Goal: Task Accomplishment & Management: Manage account settings

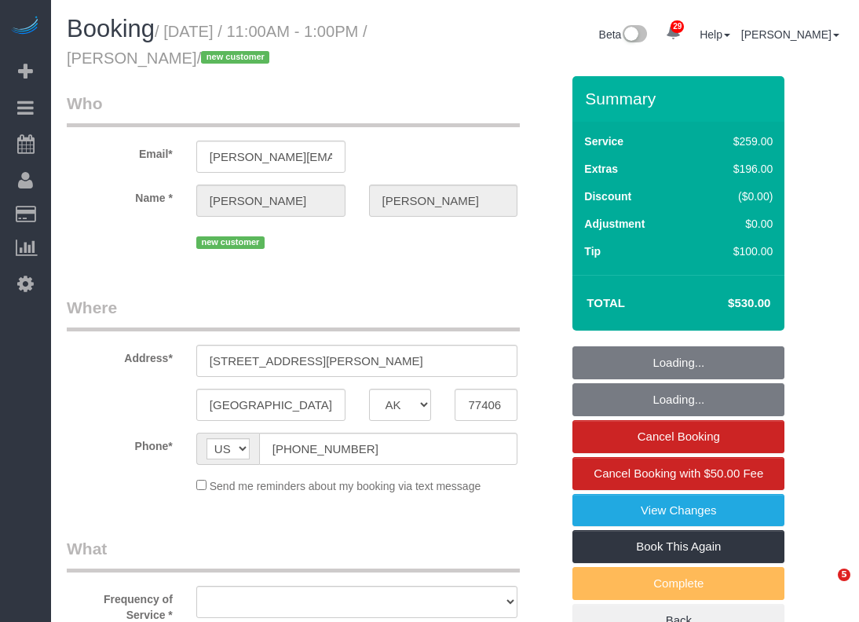
select select "[GEOGRAPHIC_DATA]"
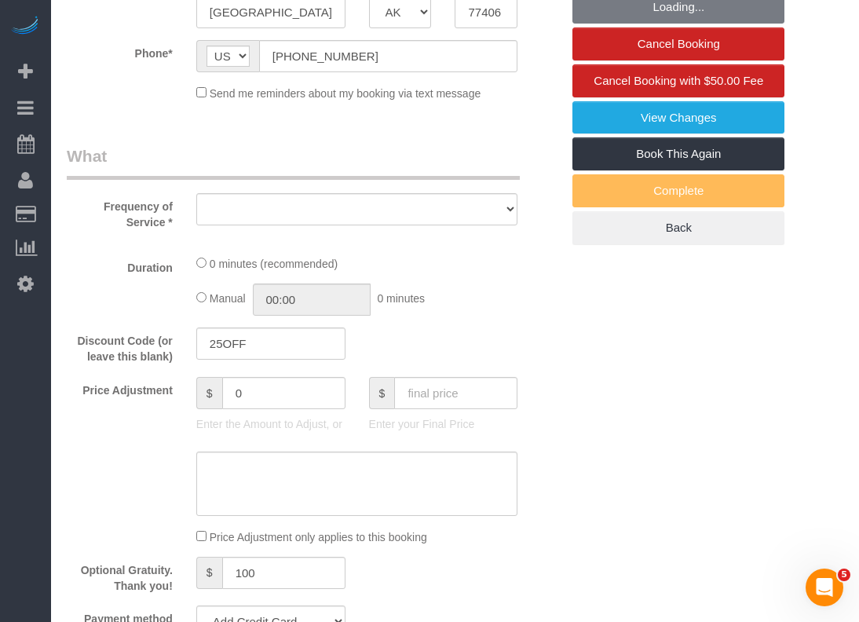
select select "object:1664"
select select "string:fspay-82aa78ac-19f2-472c-81bb-9d3fc1399b49"
select select "3"
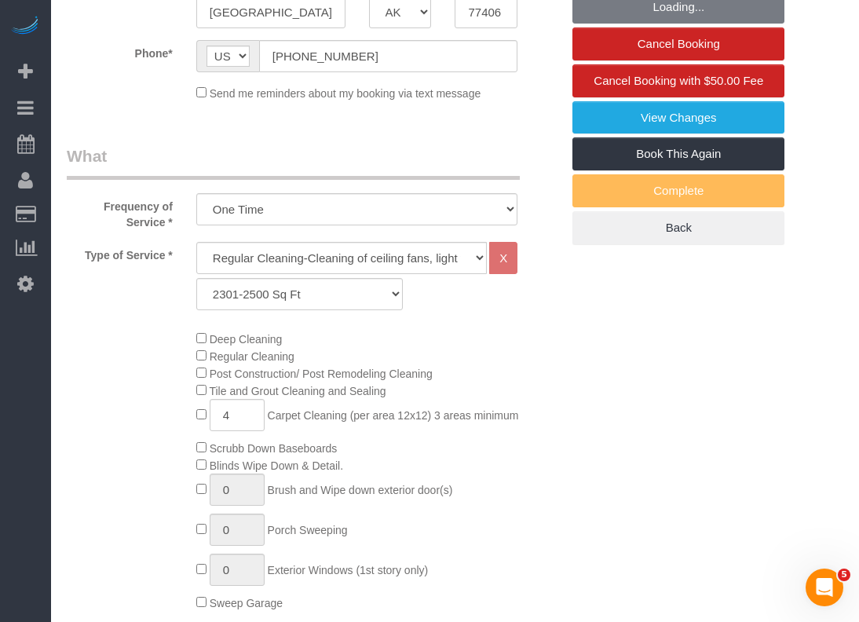
select select "object:1737"
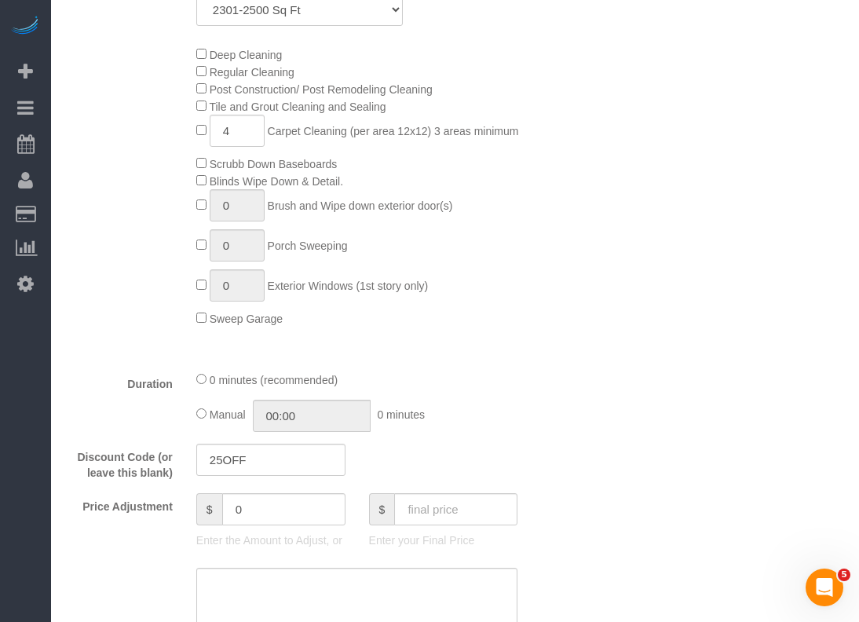
scroll to position [628, 0]
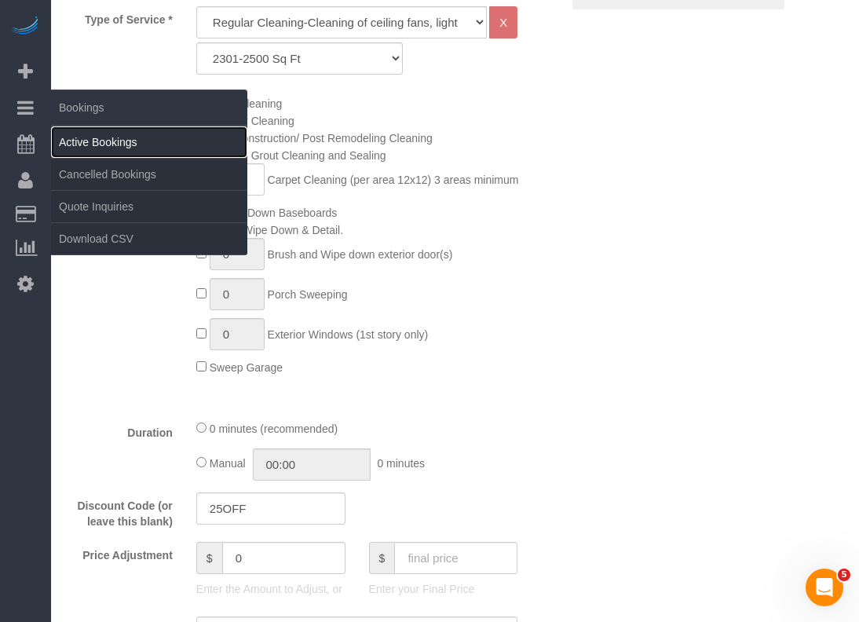
click at [77, 140] on link "Active Bookings" at bounding box center [149, 141] width 196 height 31
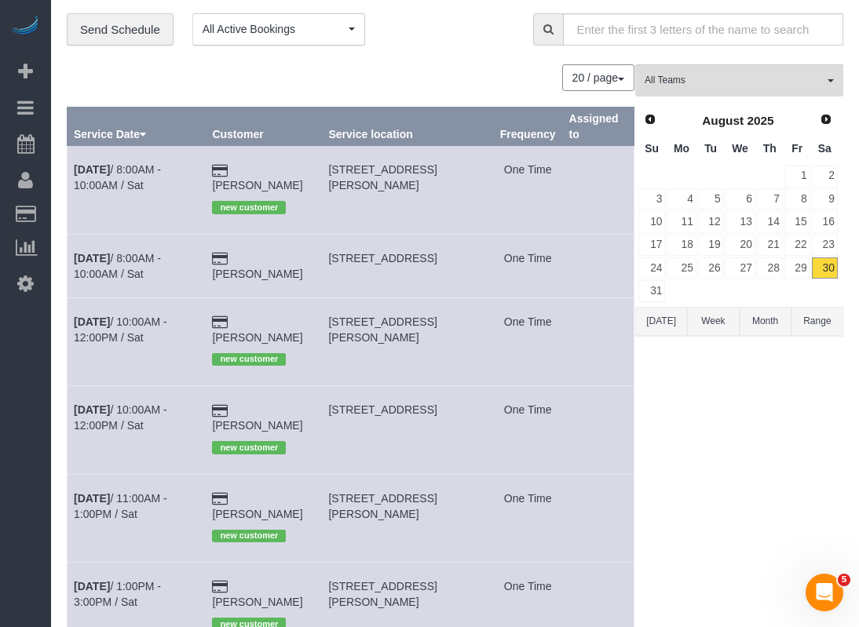
scroll to position [78, 0]
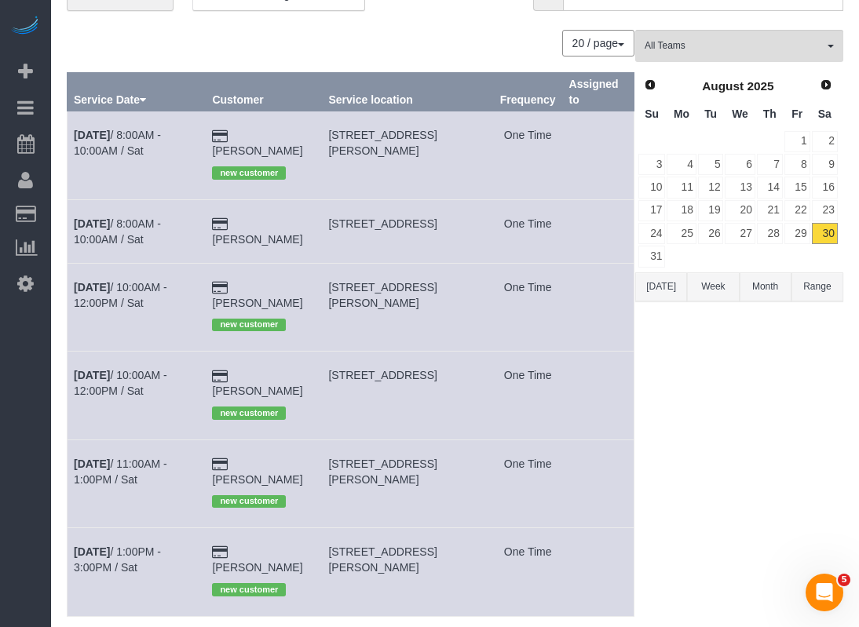
click at [151, 199] on td "[DATE] 8:00AM - 10:00AM / Sat" at bounding box center [136, 231] width 138 height 64
click at [148, 217] on link "[DATE] 8:00AM - 10:00AM / Sat" at bounding box center [117, 231] width 87 height 28
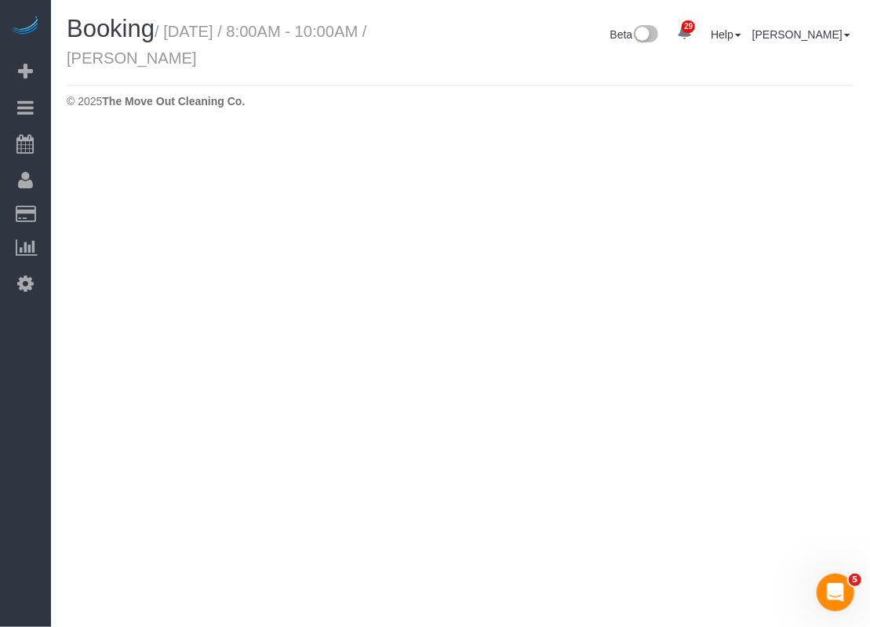
select select "[GEOGRAPHIC_DATA]"
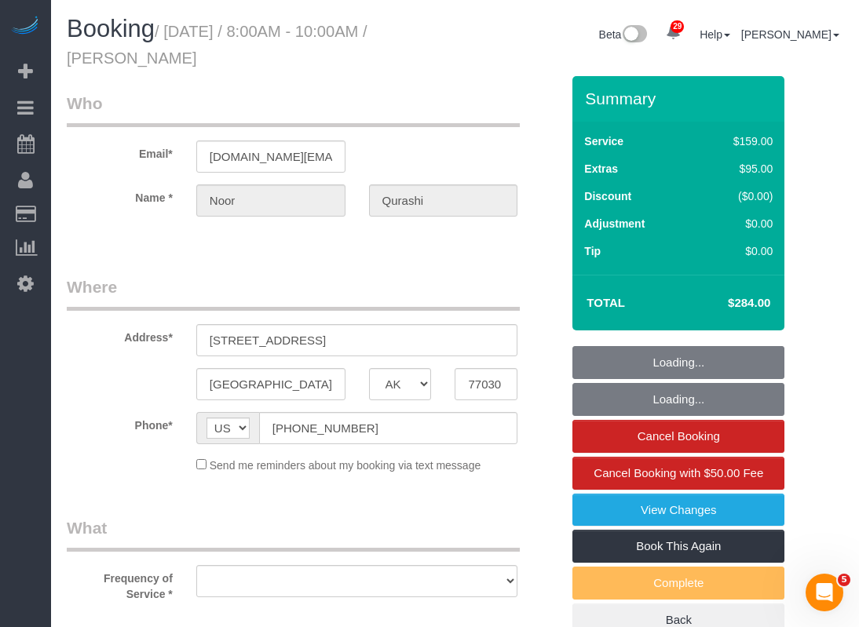
select select "string:fspay-d85766bc-32c0-4ef5-926c-785fbea0561d"
select select "object:2474"
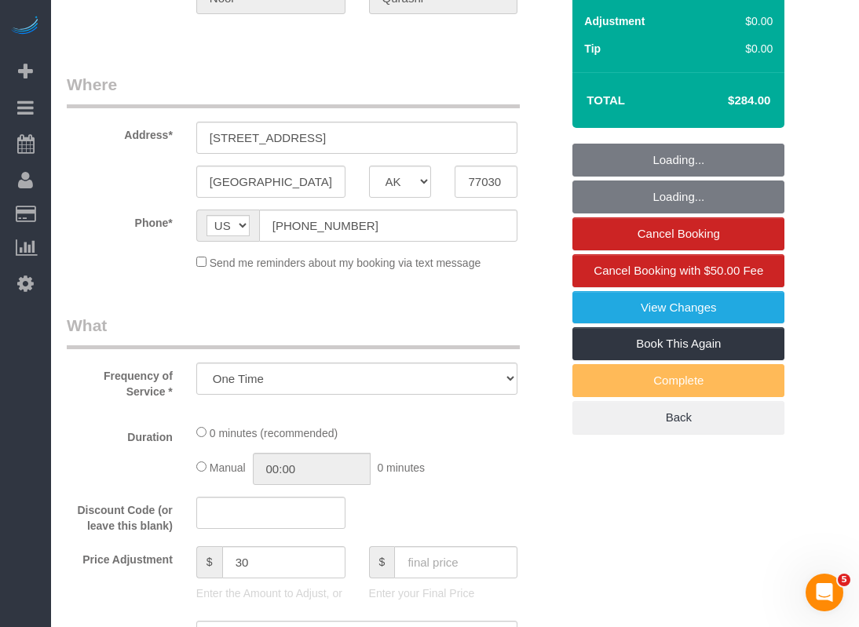
scroll to position [471, 0]
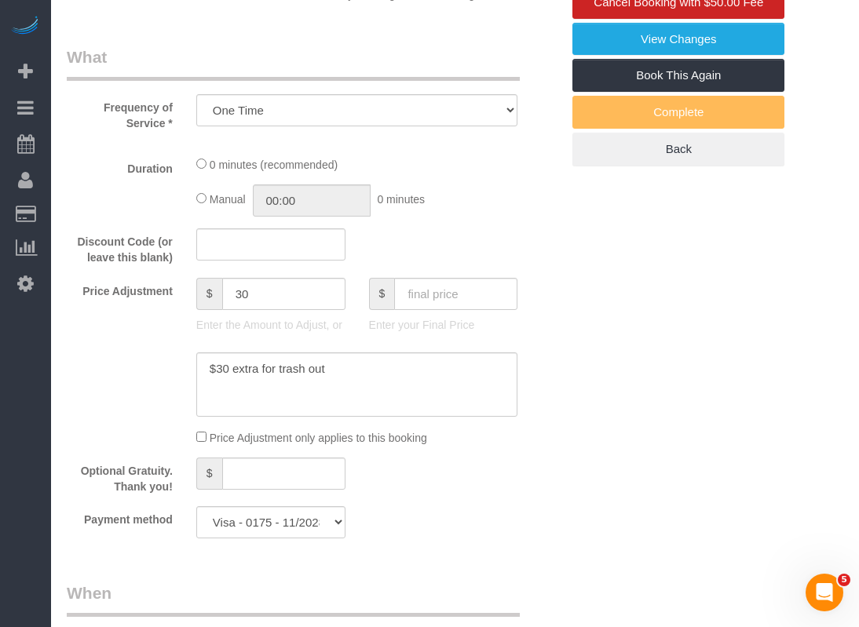
select select "spot43"
select select "object:2549"
select select "3"
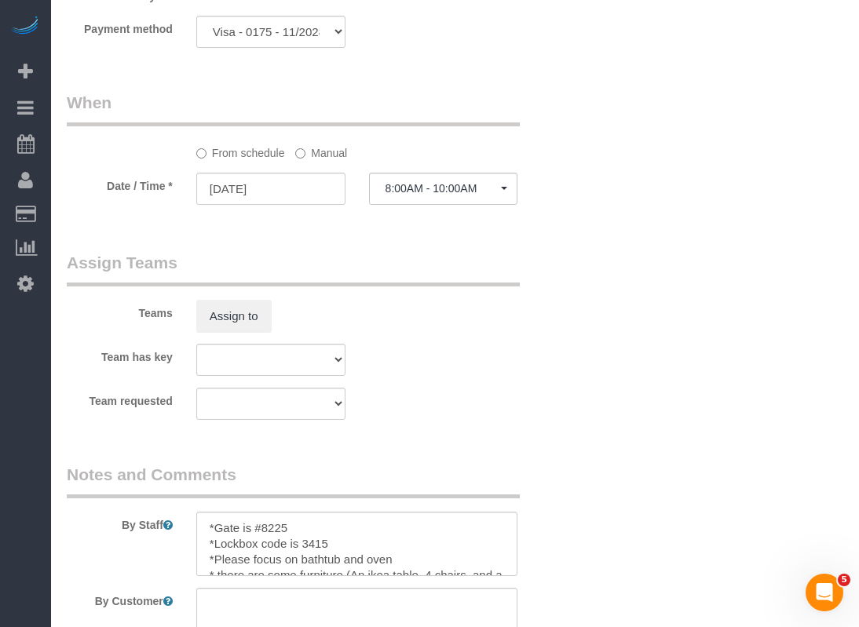
scroll to position [1615, 0]
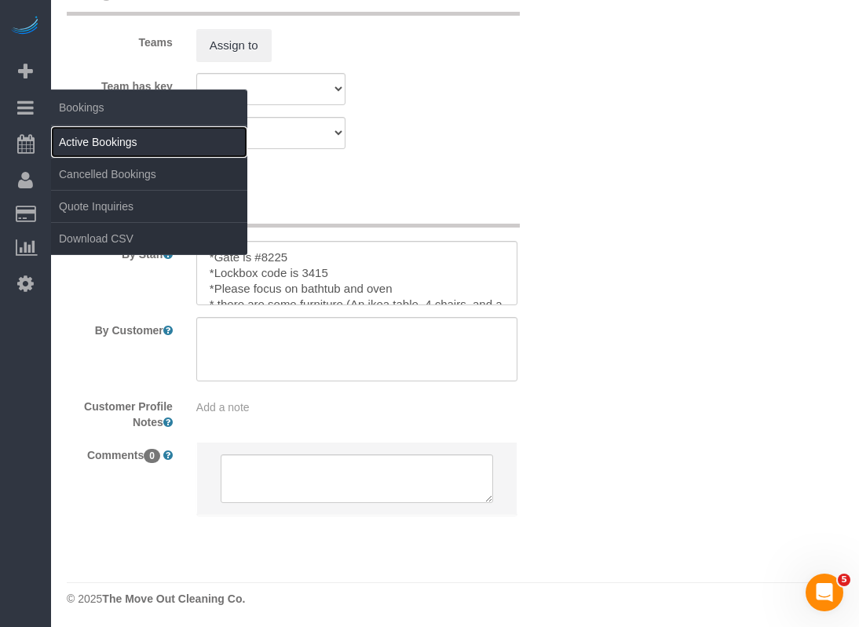
click at [96, 135] on link "Active Bookings" at bounding box center [149, 141] width 196 height 31
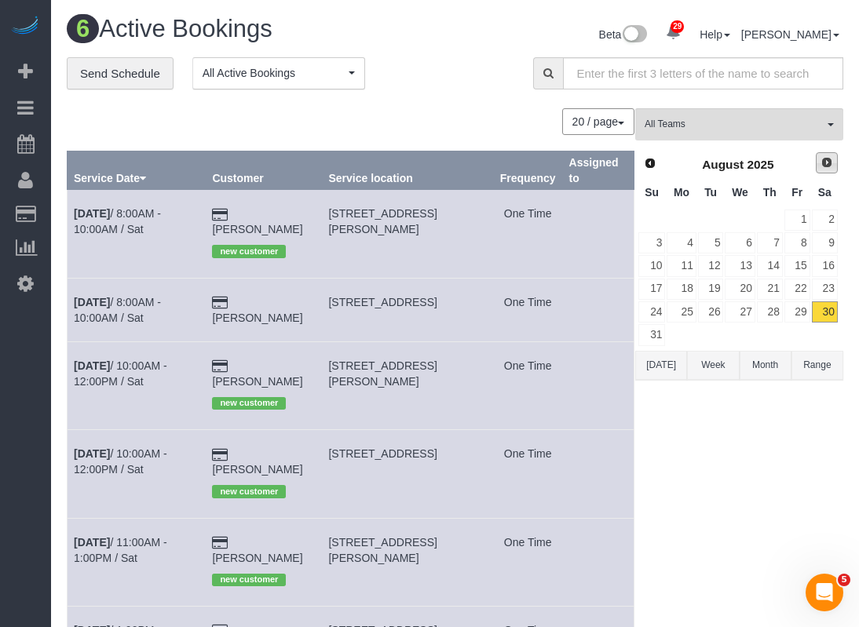
click at [826, 158] on span "Next" at bounding box center [826, 162] width 13 height 13
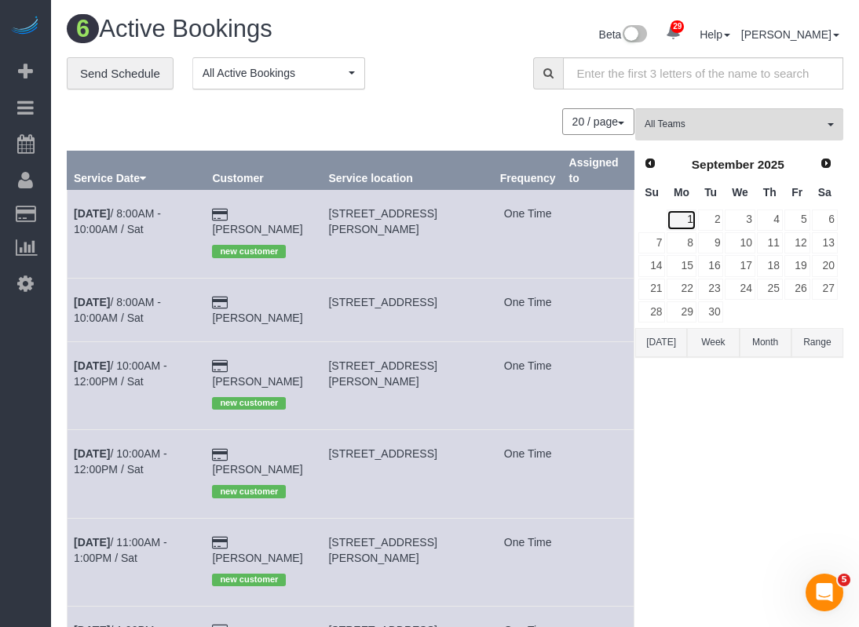
click at [690, 214] on link "1" at bounding box center [680, 220] width 29 height 21
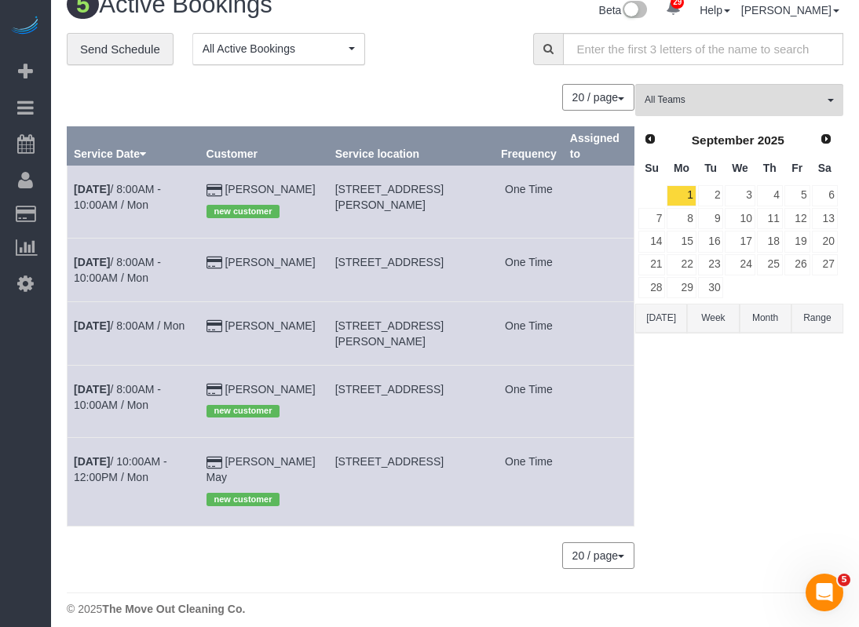
scroll to position [35, 0]
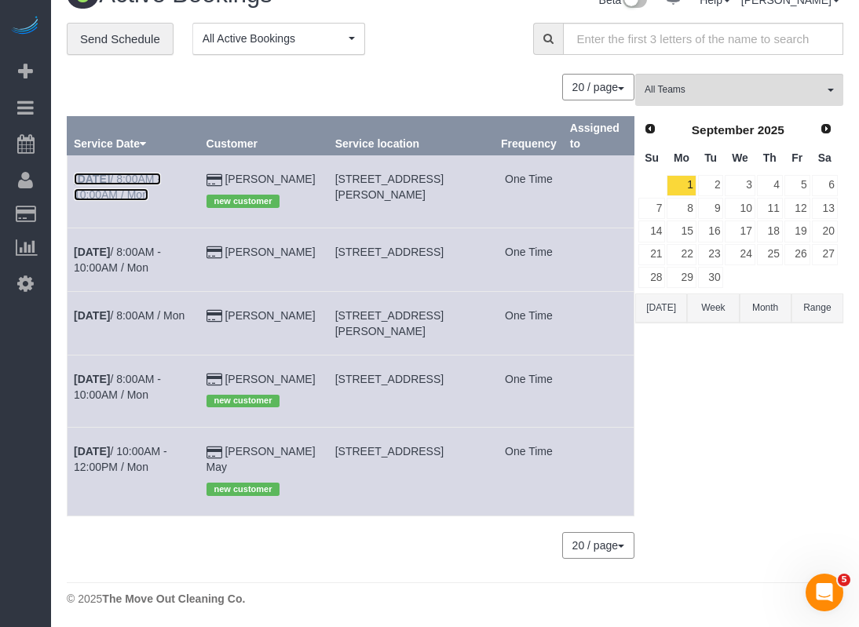
click at [161, 175] on link "[DATE] 8:00AM - 10:00AM / Mon" at bounding box center [117, 187] width 87 height 28
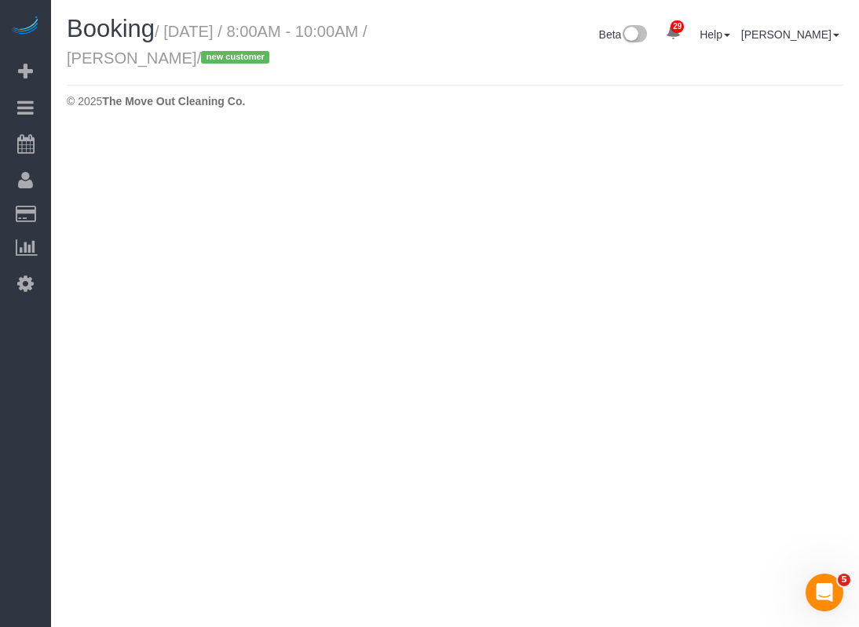
select select "[GEOGRAPHIC_DATA]"
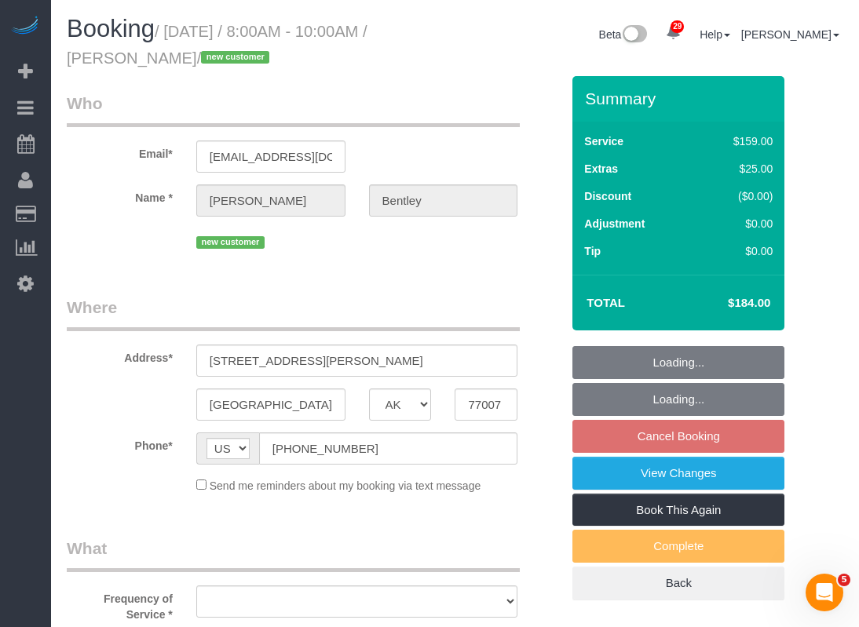
select select "object:3352"
select select "string:fspay-ee0500f6-1864-4bcf-b754-c17281913f2b"
select select "spot64"
select select "3"
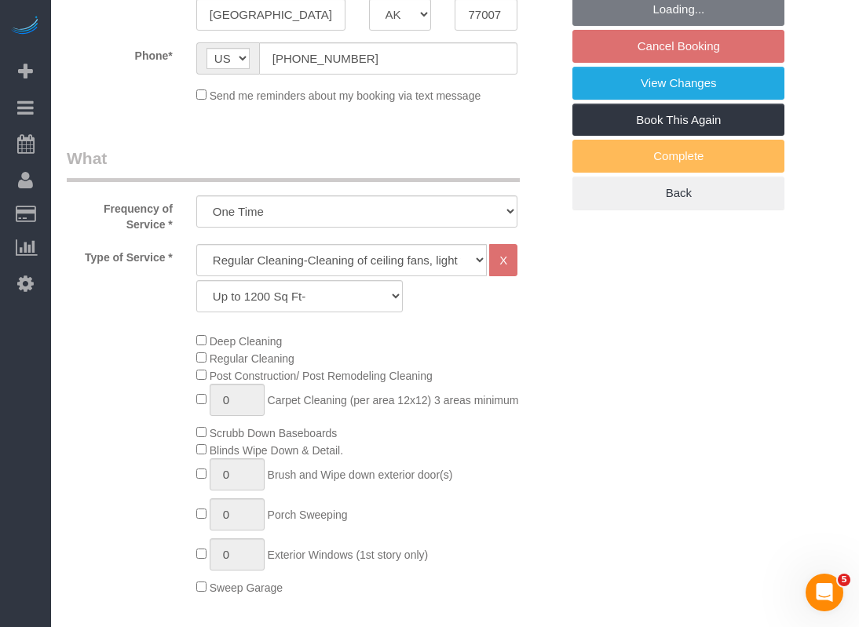
select select "object:3427"
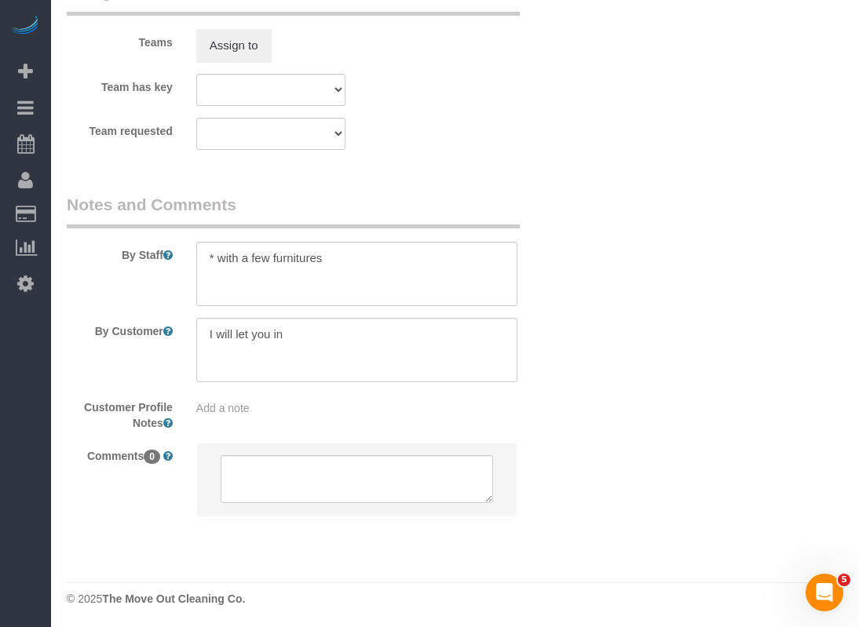
scroll to position [1557, 0]
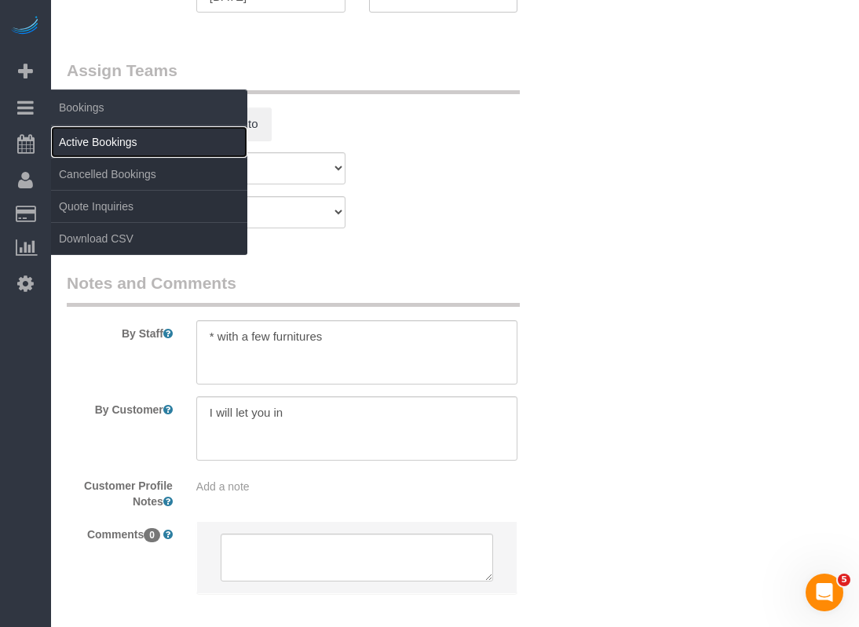
click at [85, 139] on link "Active Bookings" at bounding box center [149, 141] width 196 height 31
